Goal: Task Accomplishment & Management: Use online tool/utility

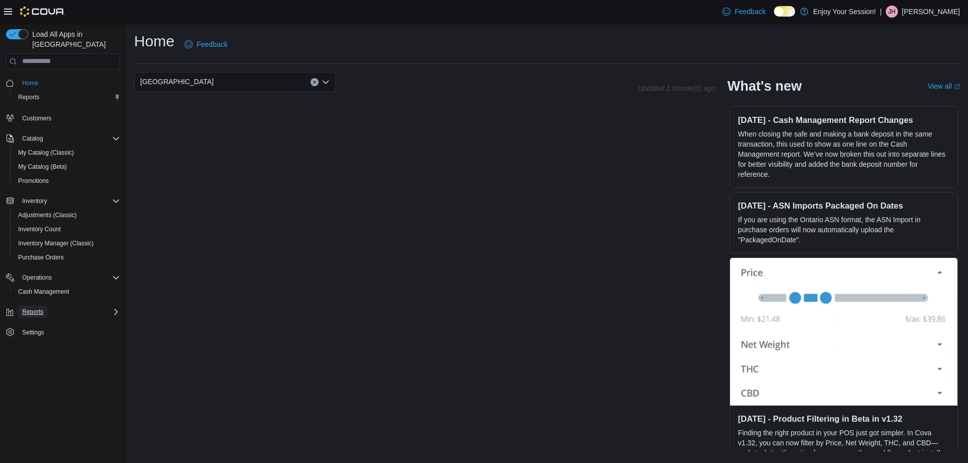
click at [32, 307] on span "Reports" at bounding box center [32, 312] width 21 height 12
click at [27, 336] on span "Reports" at bounding box center [28, 340] width 21 height 8
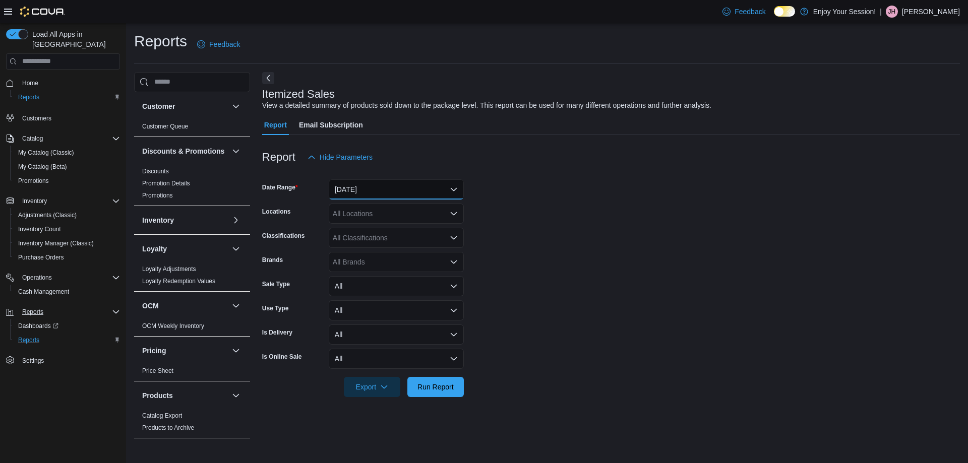
click at [398, 186] on button "[DATE]" at bounding box center [396, 189] width 135 height 20
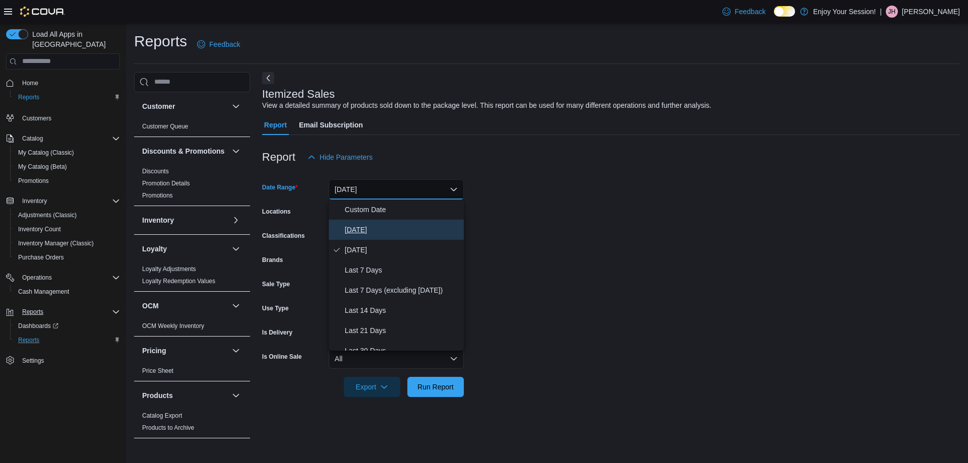
click at [362, 228] on span "[DATE]" at bounding box center [402, 230] width 115 height 12
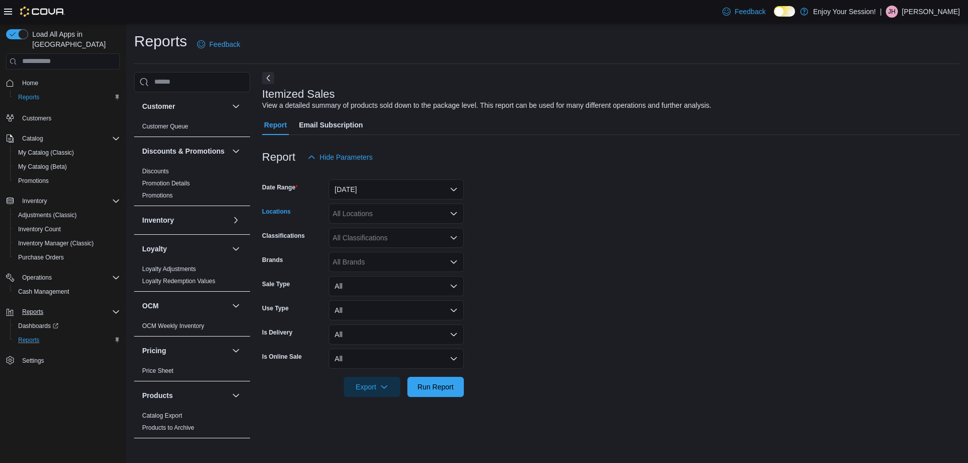
click at [377, 215] on div "All Locations" at bounding box center [396, 214] width 135 height 20
type input "***"
click at [378, 228] on span "[GEOGRAPHIC_DATA]" at bounding box center [387, 231] width 74 height 10
click at [589, 224] on form "Date Range [DATE] Locations [GEOGRAPHIC_DATA] Classifications All Classificatio…" at bounding box center [611, 282] width 698 height 230
click at [458, 390] on button "Run Report" at bounding box center [435, 387] width 56 height 20
